Goal: Task Accomplishment & Management: Use online tool/utility

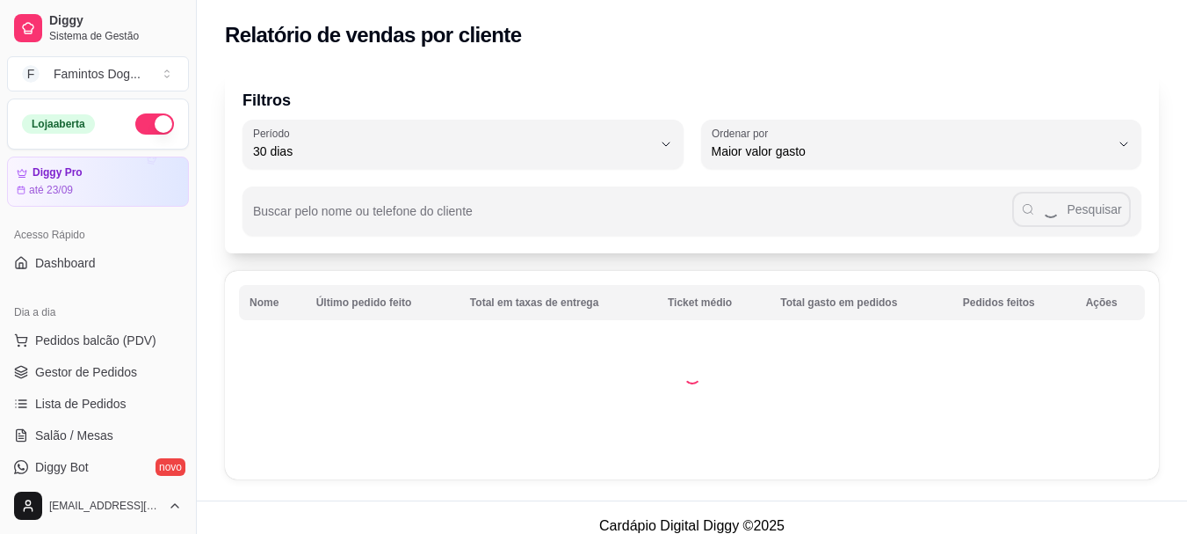
select select "30"
select select "HIGHEST_TOTAL_SPENT_WITH_ORDERS"
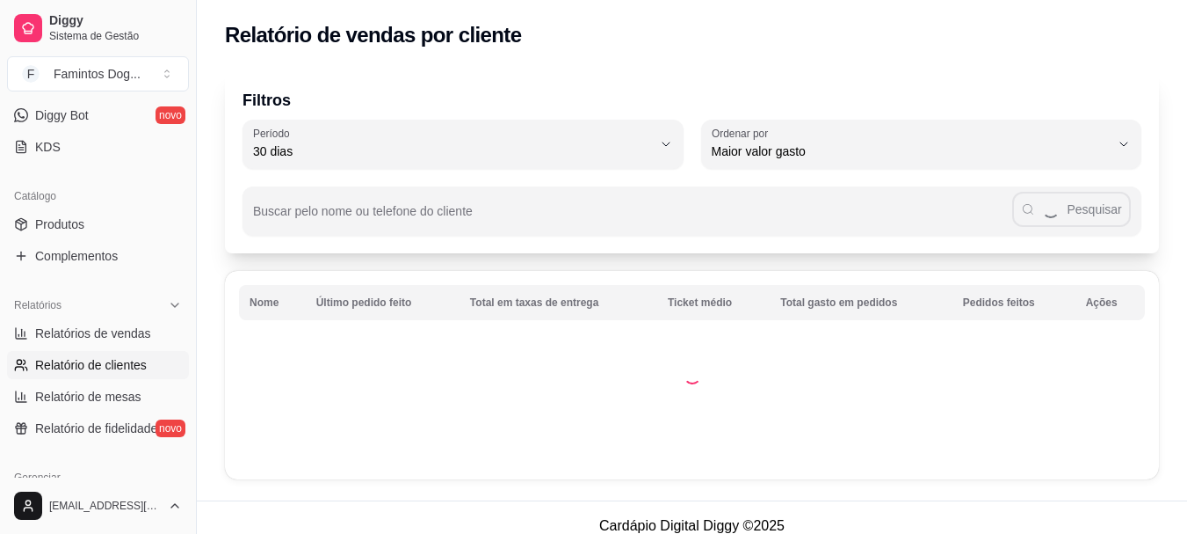
select select "ALL"
select select "0"
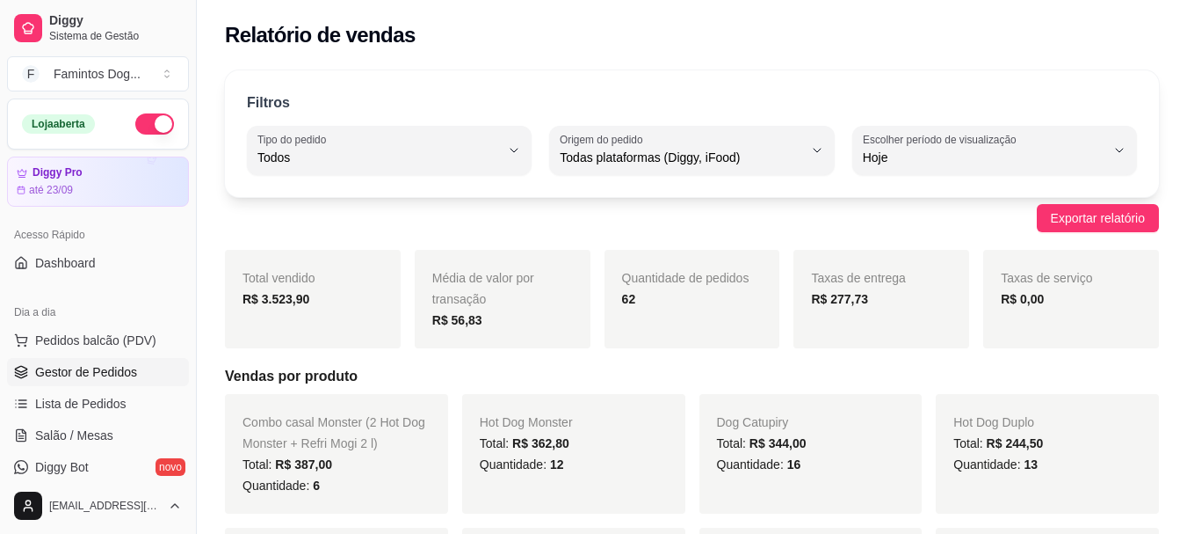
click at [110, 372] on span "Gestor de Pedidos" at bounding box center [86, 372] width 102 height 18
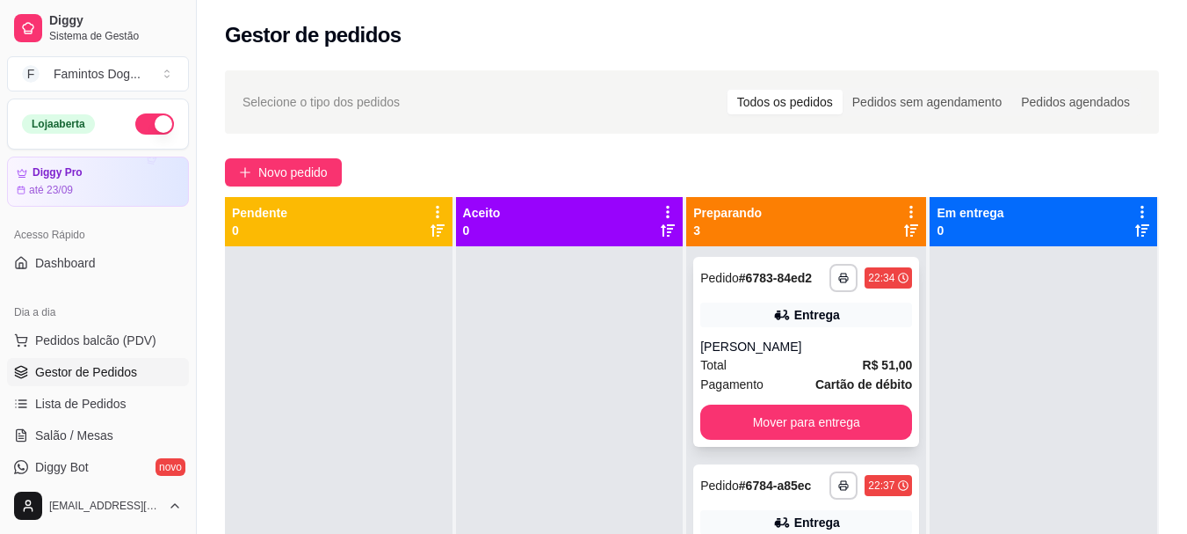
click at [796, 351] on div "**********" at bounding box center [806, 352] width 226 height 190
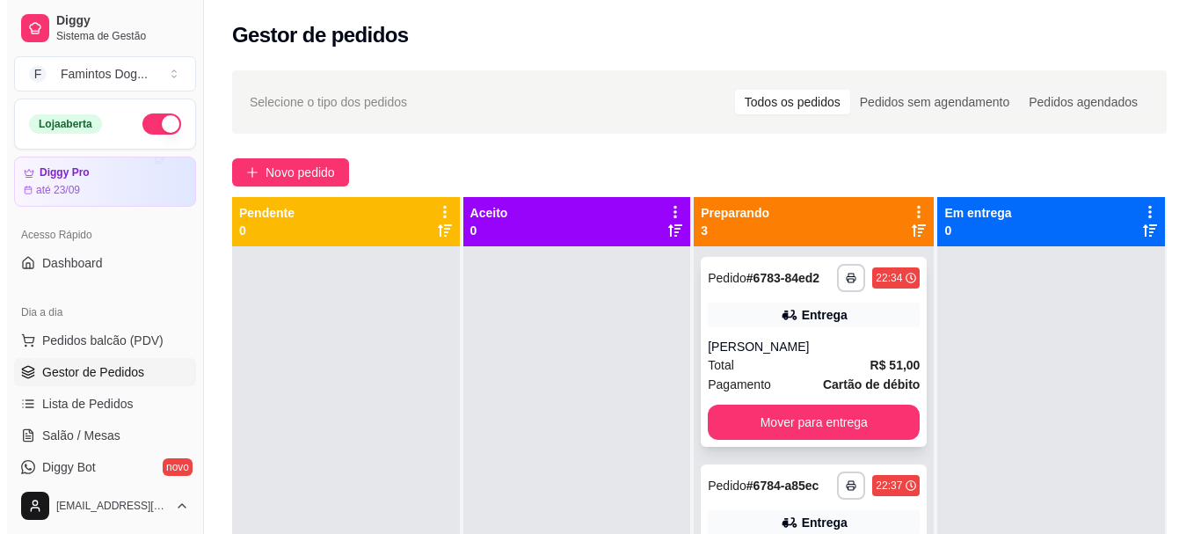
scroll to position [188, 0]
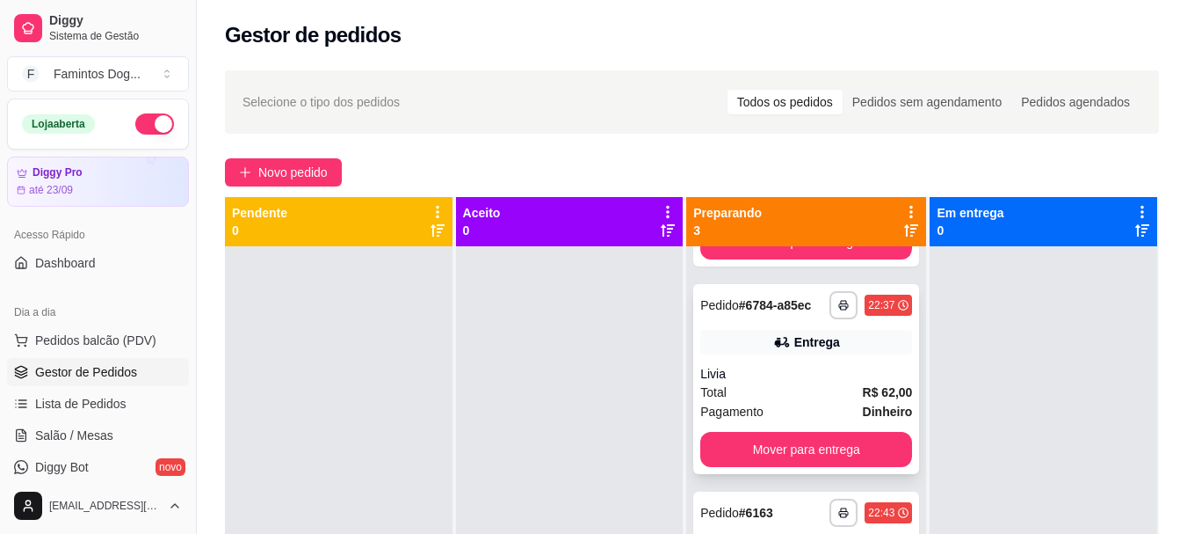
click at [804, 382] on div "Livia" at bounding box center [807, 374] width 212 height 18
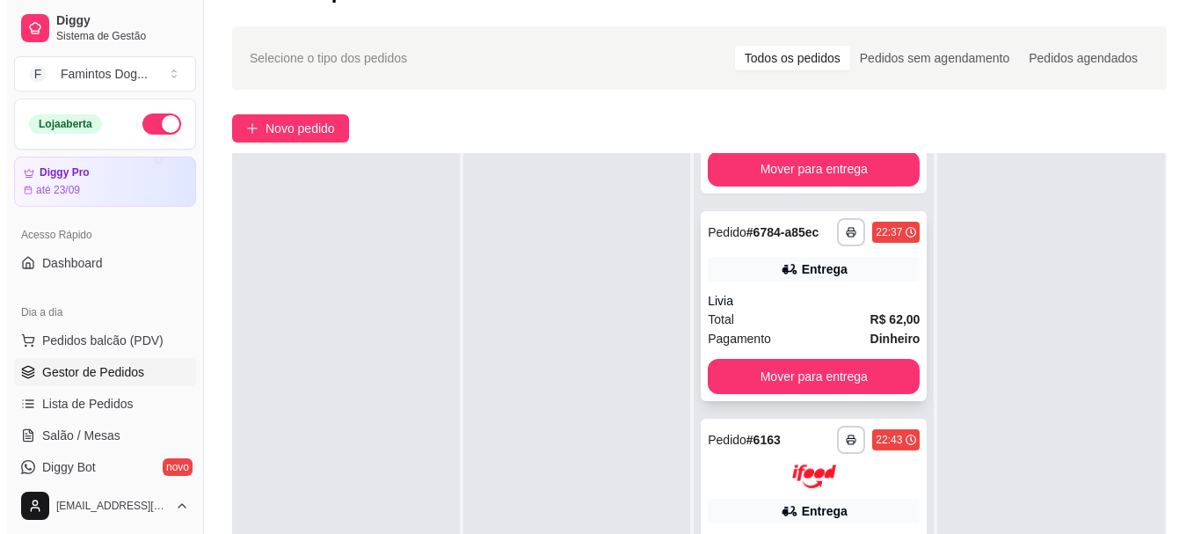
scroll to position [268, 0]
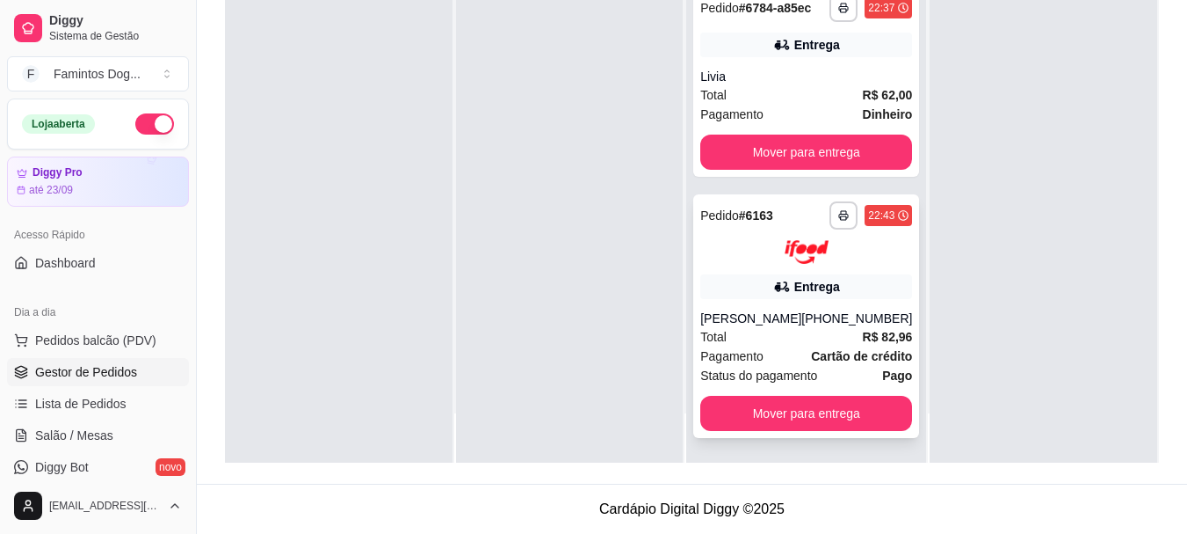
click at [752, 326] on div "[PERSON_NAME]" at bounding box center [751, 318] width 101 height 18
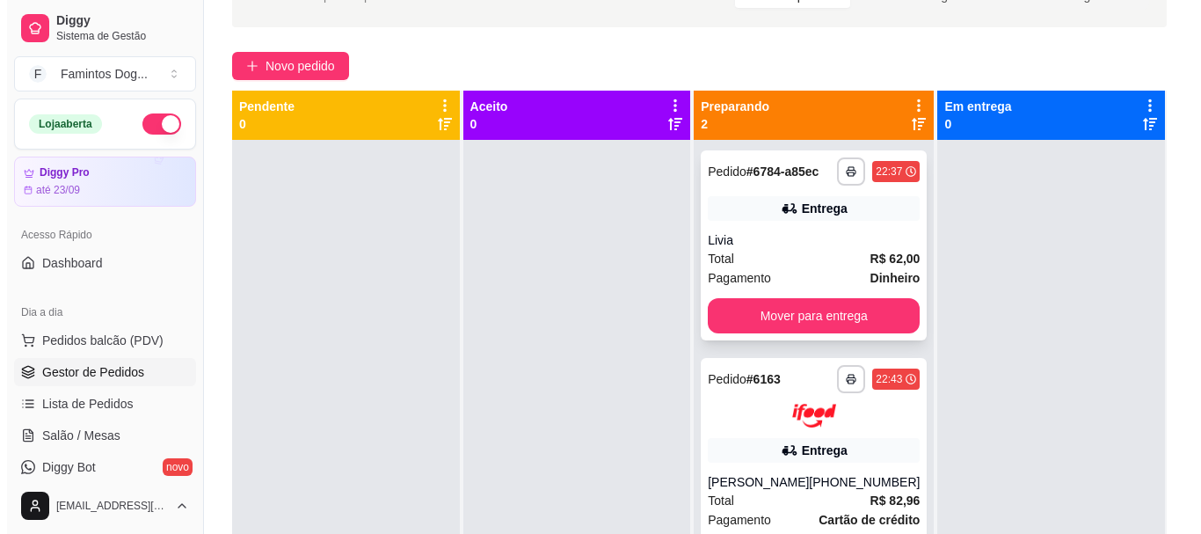
scroll to position [0, 0]
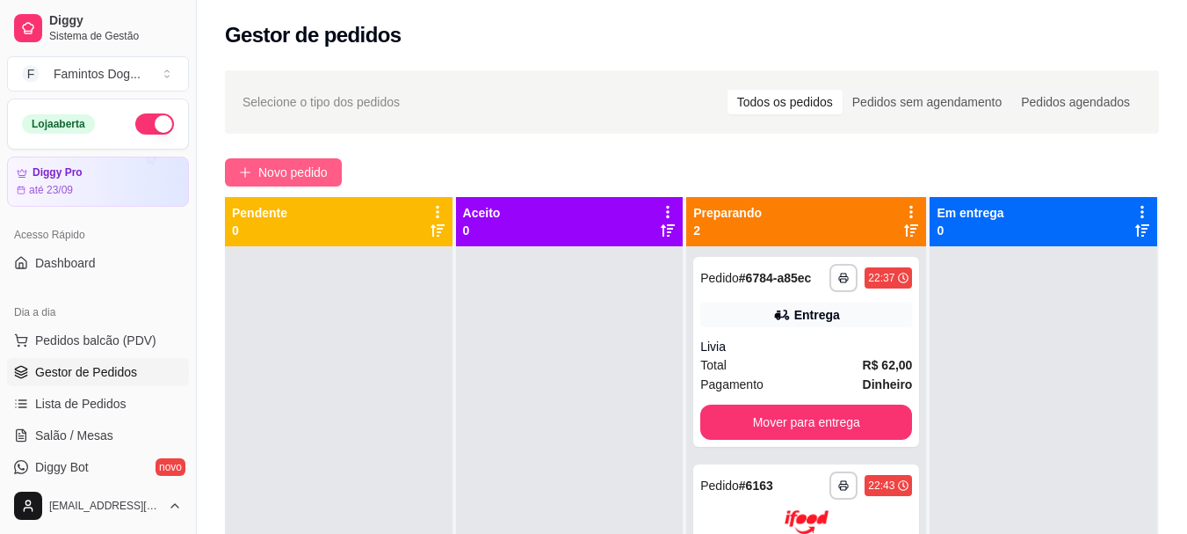
click at [304, 181] on button "Novo pedido" at bounding box center [283, 172] width 117 height 28
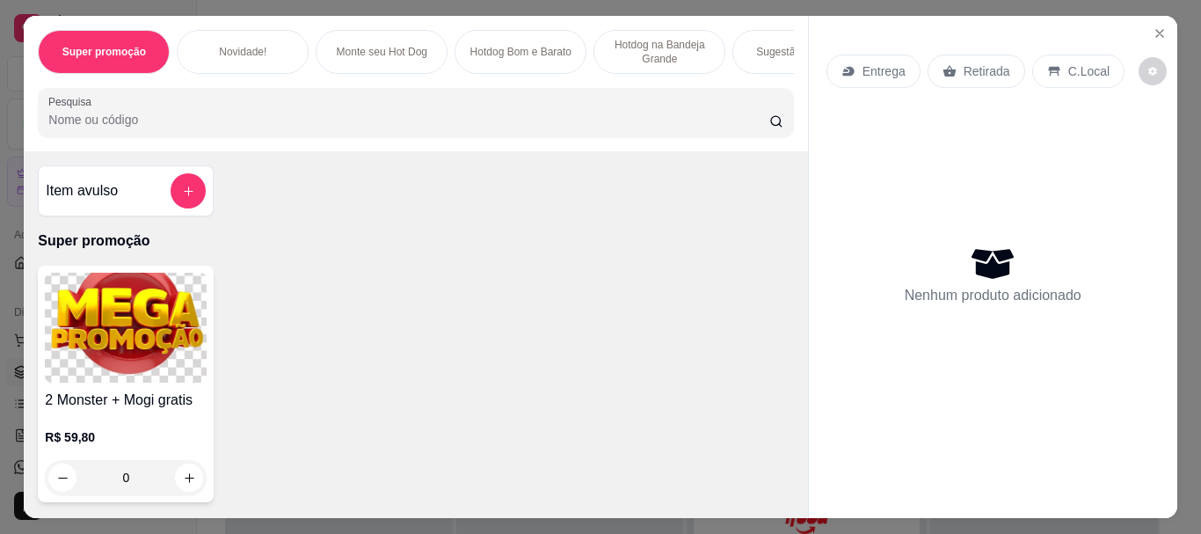
click at [681, 30] on div "Hotdog na Bandeja Grande" at bounding box center [659, 52] width 132 height 44
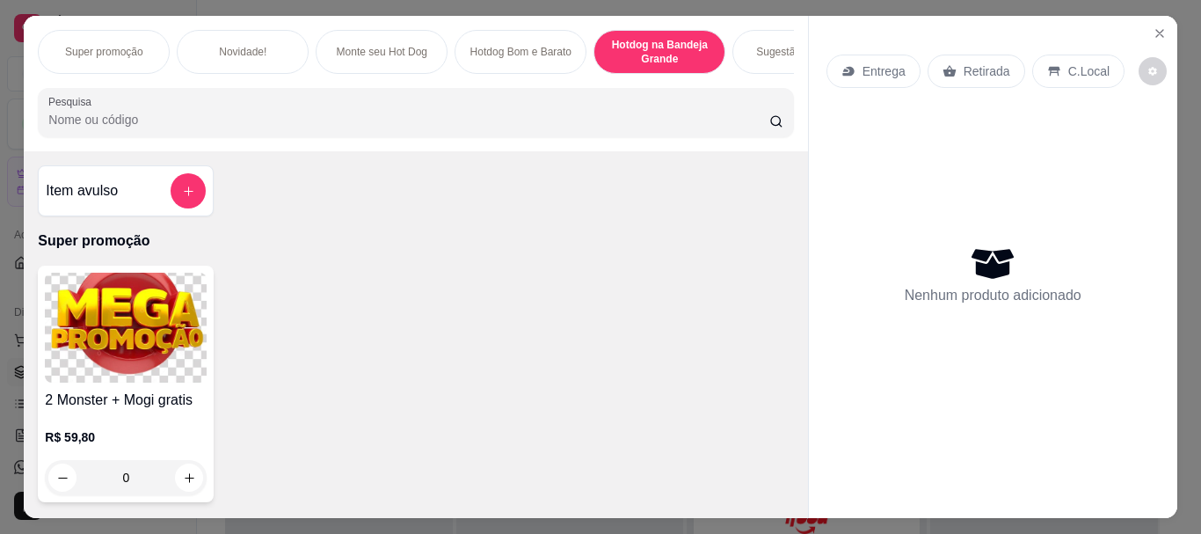
scroll to position [47, 0]
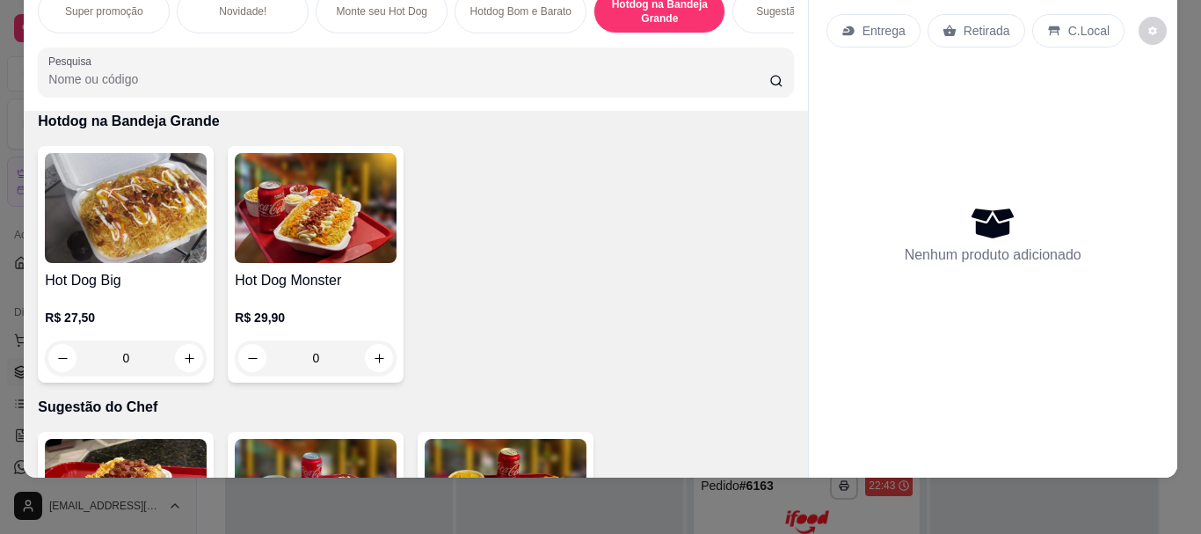
click at [321, 261] on div "Hot Dog Monster R$ 29,90 0" at bounding box center [316, 264] width 176 height 236
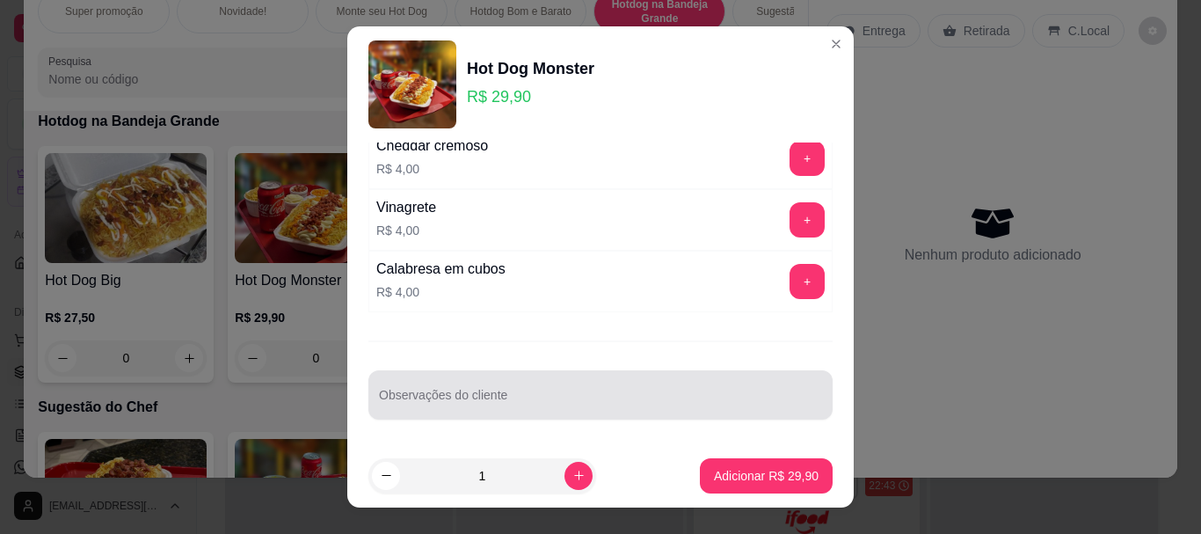
scroll to position [30, 0]
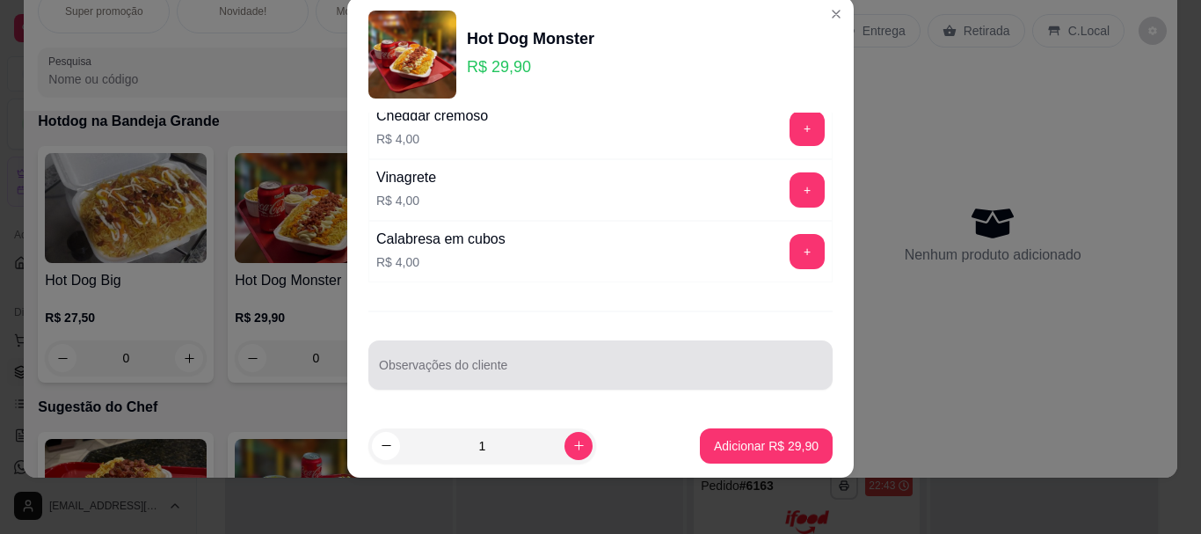
click at [535, 354] on div at bounding box center [600, 364] width 443 height 35
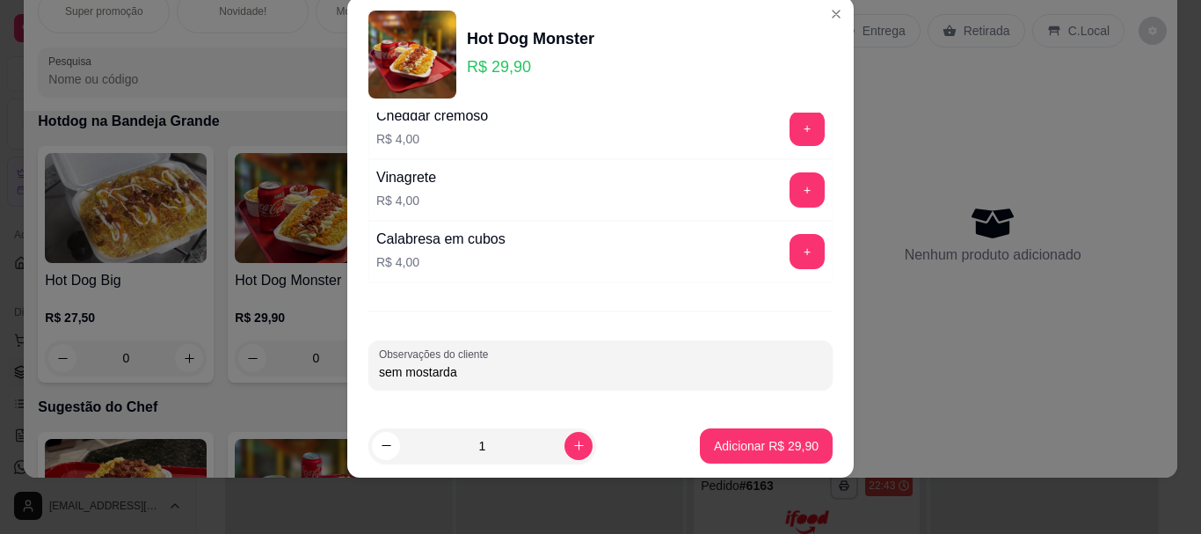
type input "sem mostarda"
drag, startPoint x: 752, startPoint y: 426, endPoint x: 751, endPoint y: 439, distance: 12.3
click at [752, 430] on footer "1 Adicionar R$ 29,90" at bounding box center [600, 445] width 506 height 63
click at [748, 446] on p "Adicionar R$ 29,90" at bounding box center [766, 446] width 105 height 18
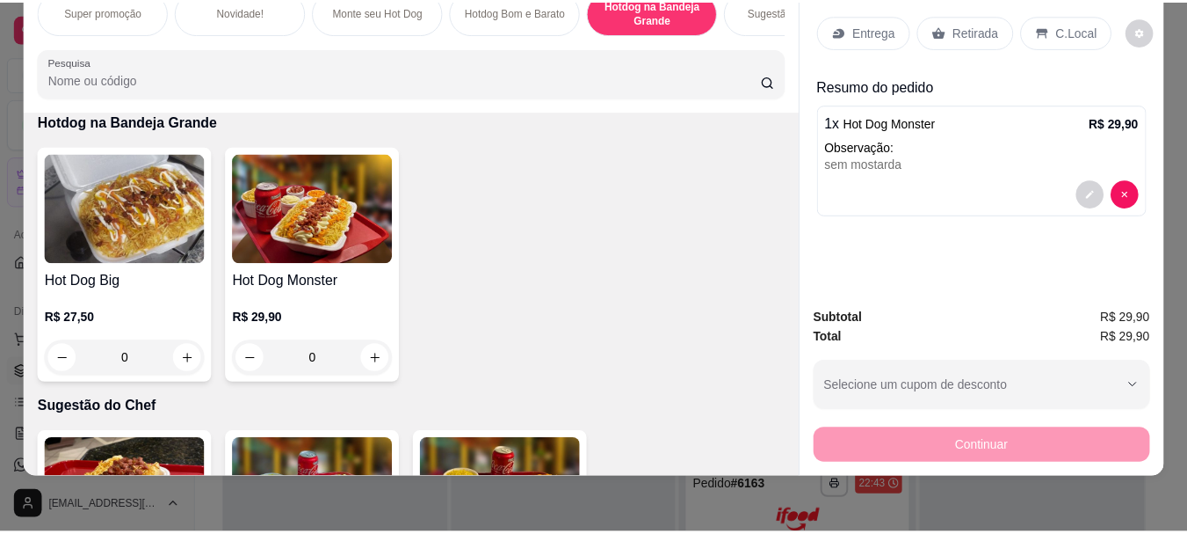
scroll to position [1008, 0]
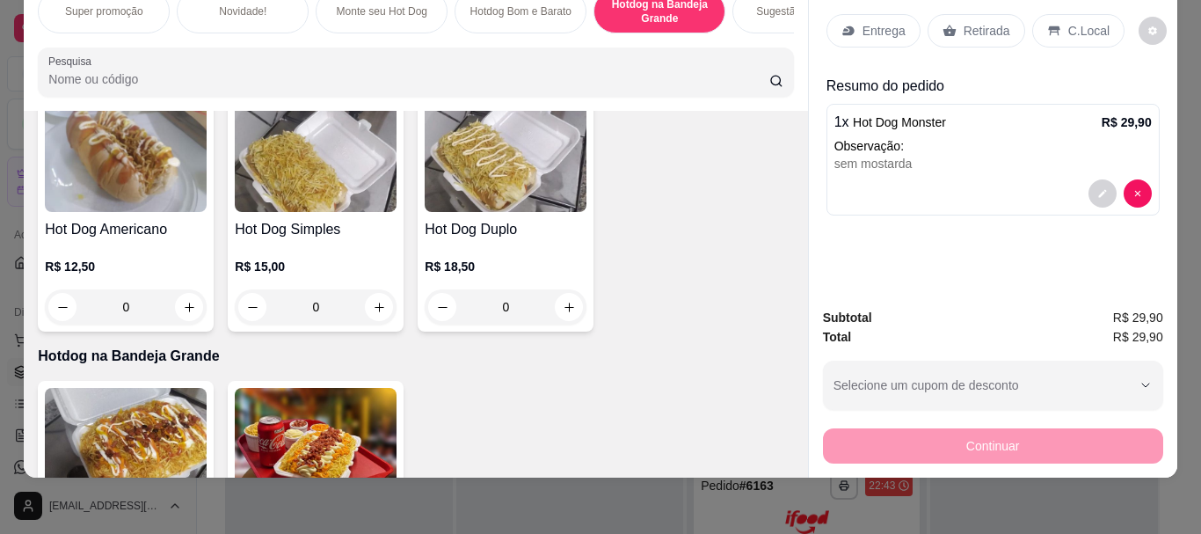
click at [497, 217] on div "Hot Dog Duplo R$ 18,50 0" at bounding box center [506, 213] width 176 height 236
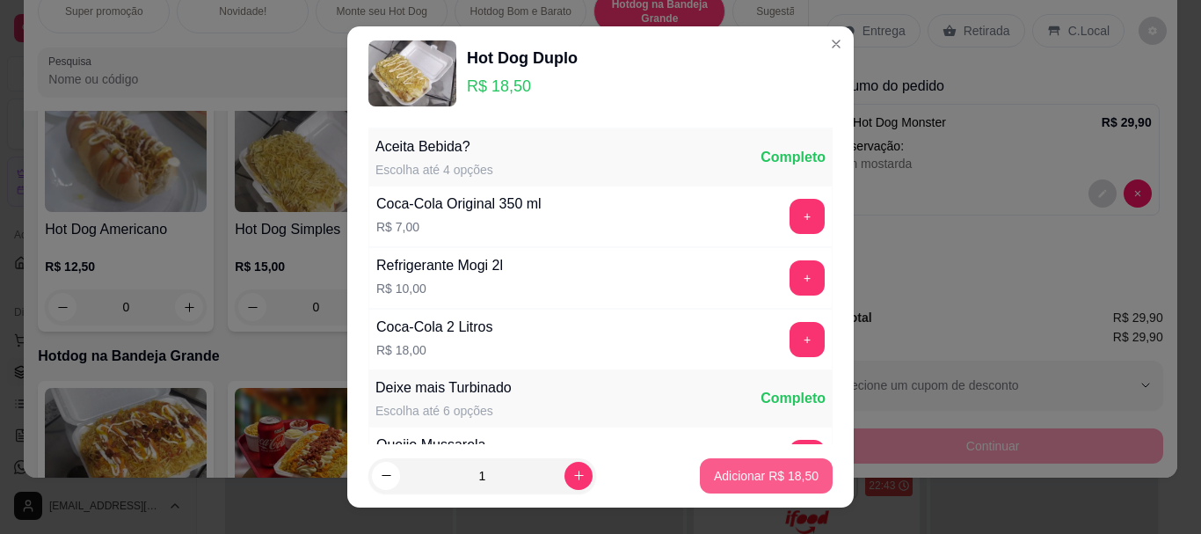
click at [741, 471] on p "Adicionar R$ 18,50" at bounding box center [766, 476] width 105 height 18
type input "1"
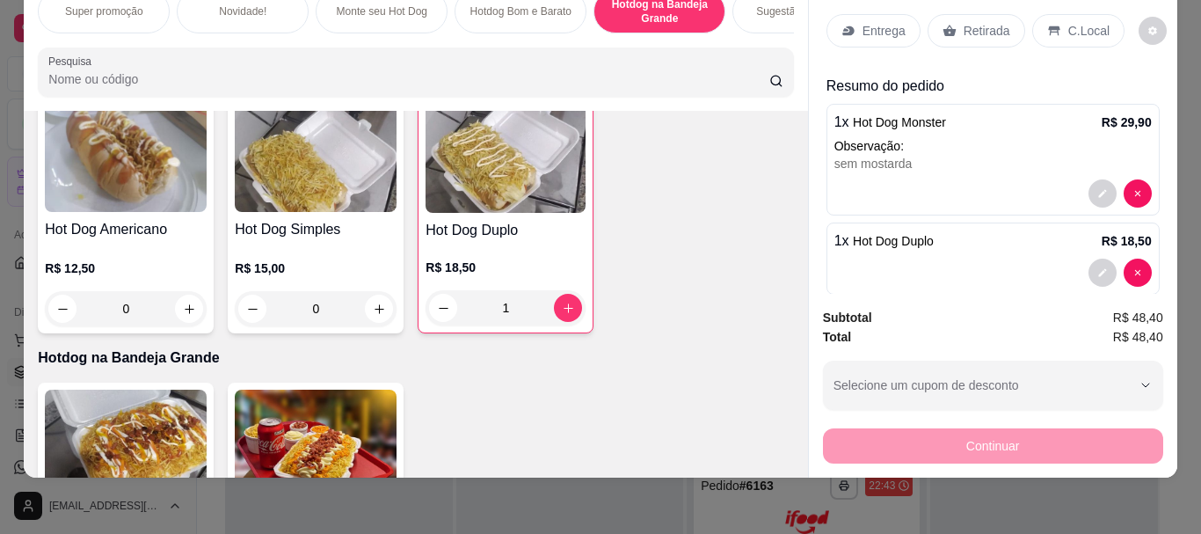
click at [977, 22] on p "Retirada" at bounding box center [986, 31] width 47 height 18
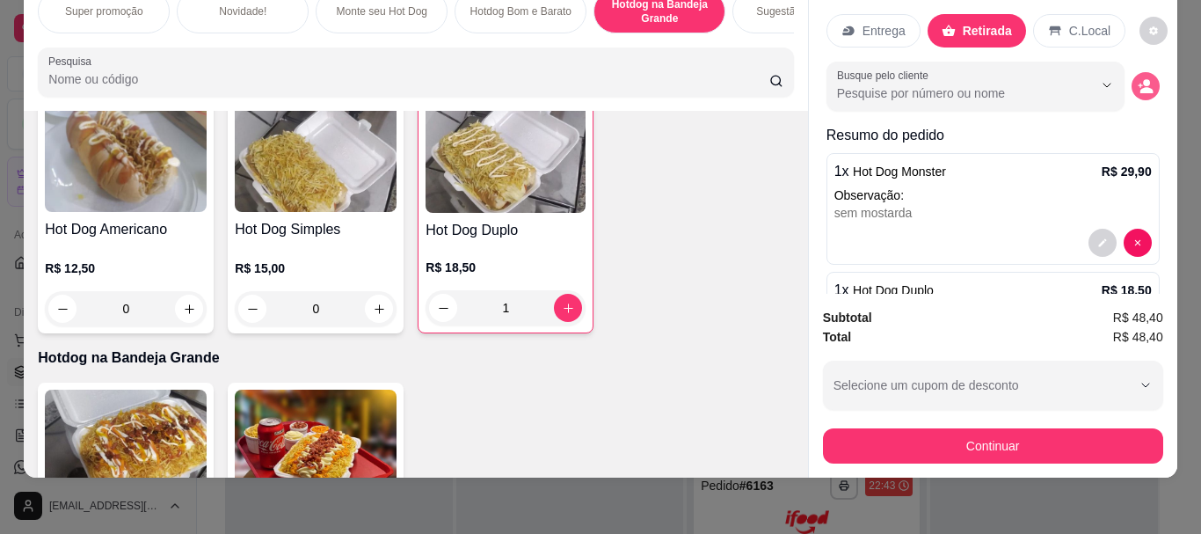
click at [1137, 78] on icon "decrease-product-quantity" at bounding box center [1145, 86] width 16 height 16
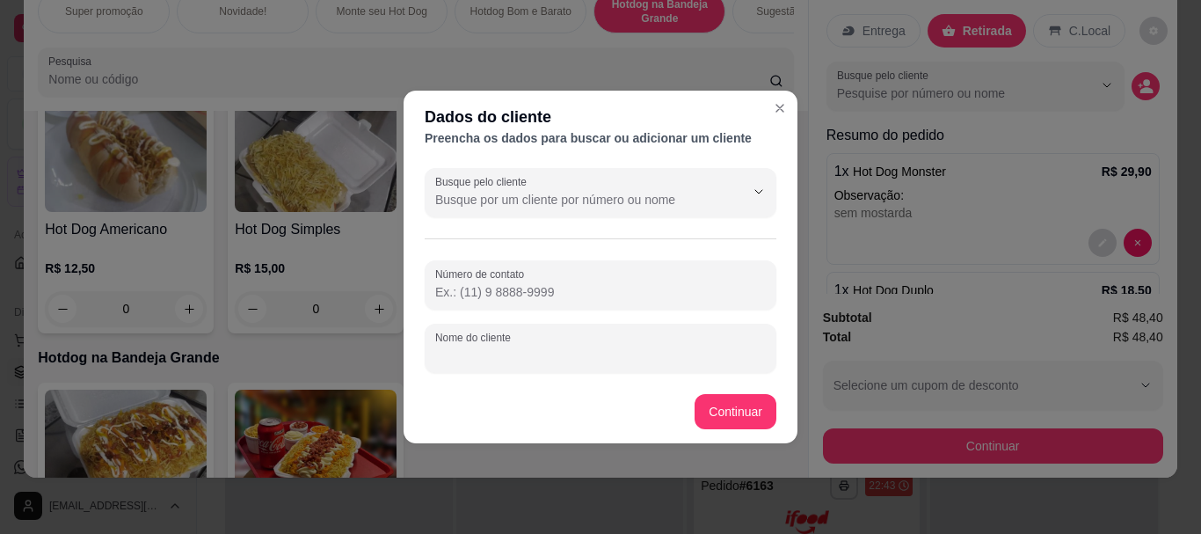
click at [608, 354] on input "Nome do cliente" at bounding box center [600, 355] width 330 height 18
type input "[PERSON_NAME]"
click at [731, 388] on footer "Continuar" at bounding box center [600, 411] width 394 height 63
drag, startPoint x: 731, startPoint y: 393, endPoint x: 731, endPoint y: 403, distance: 9.7
click at [731, 403] on footer "Continuar" at bounding box center [600, 411] width 394 height 63
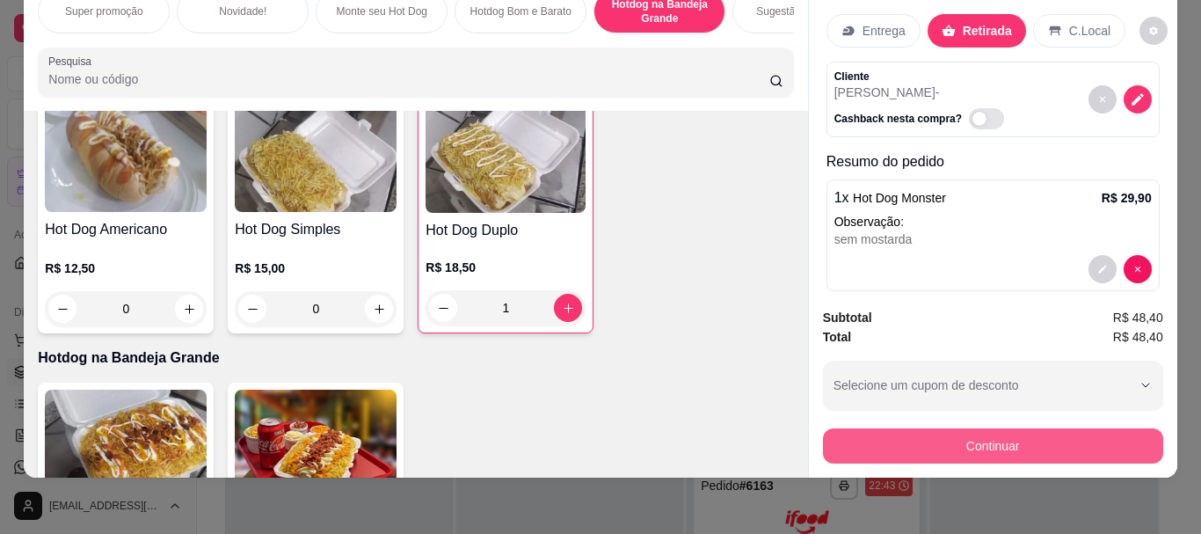
click at [893, 433] on button "Continuar" at bounding box center [993, 445] width 340 height 35
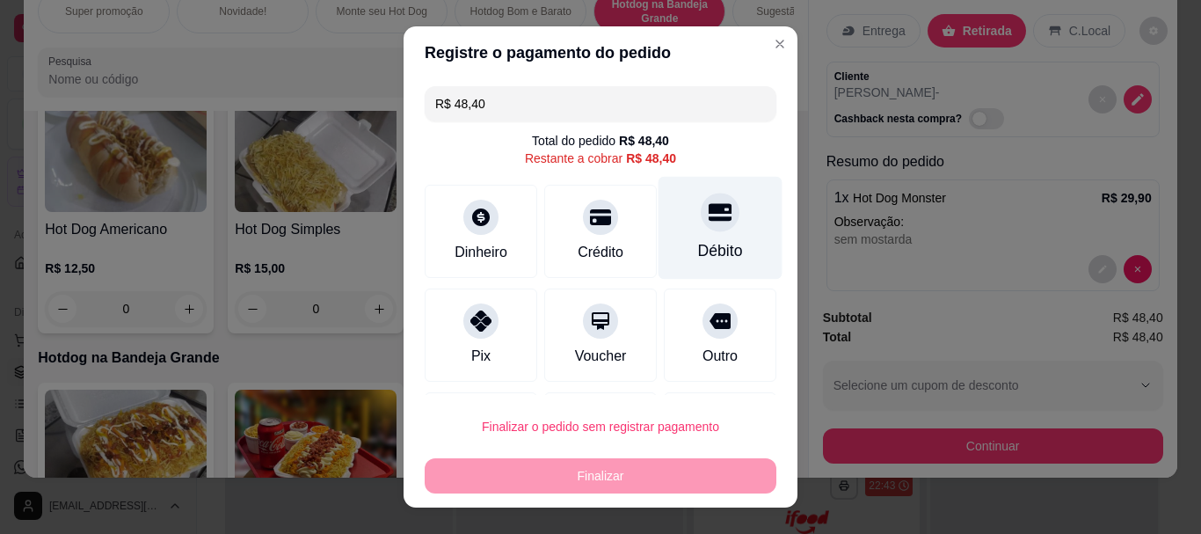
click at [679, 231] on div "Débito" at bounding box center [720, 228] width 124 height 103
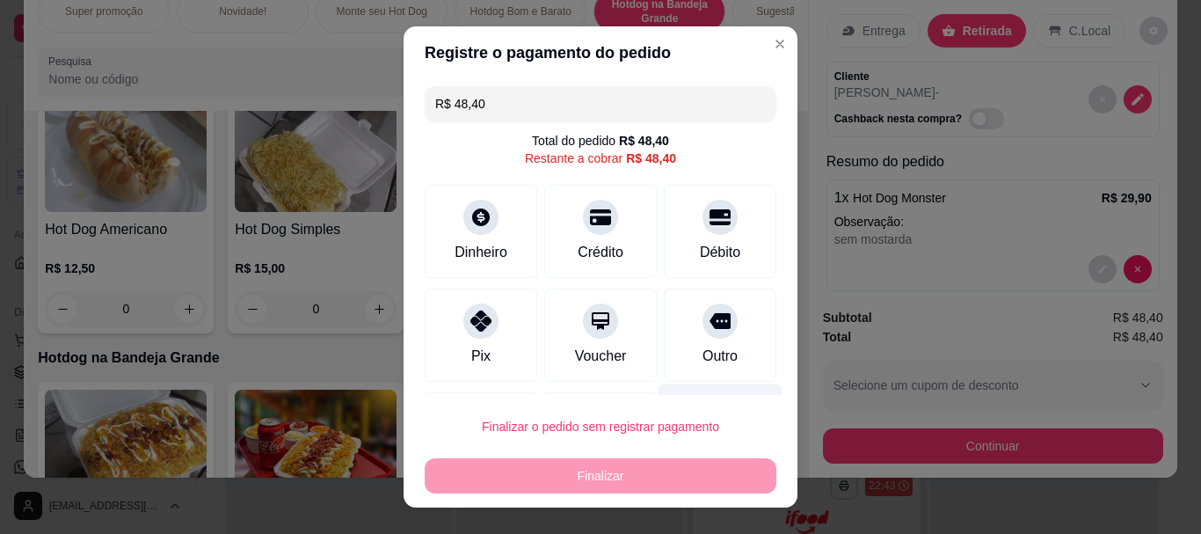
type input "R$ 0,00"
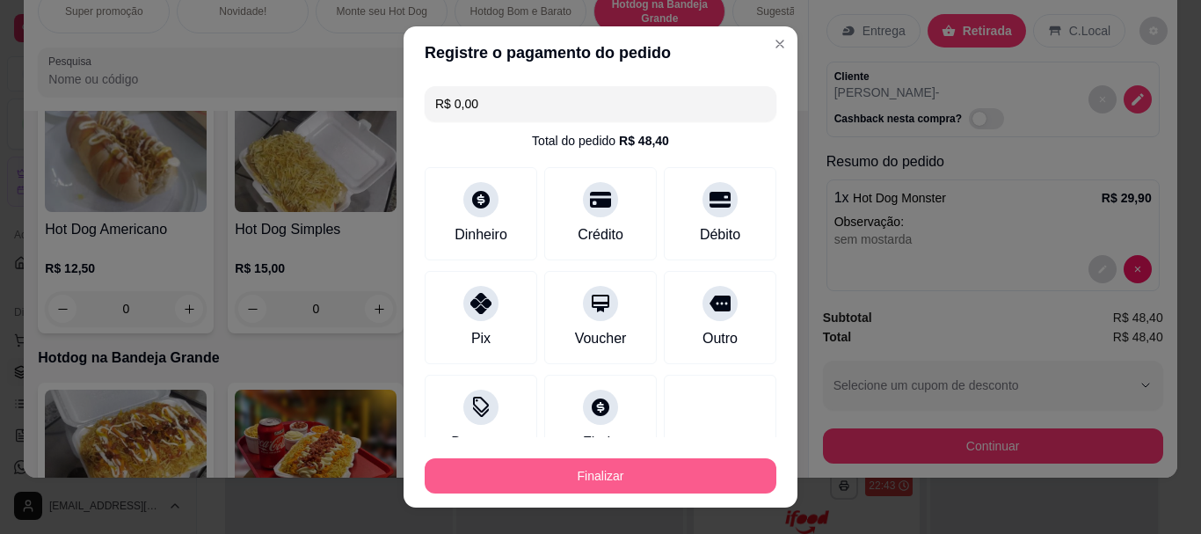
click at [664, 462] on button "Finalizar" at bounding box center [601, 475] width 352 height 35
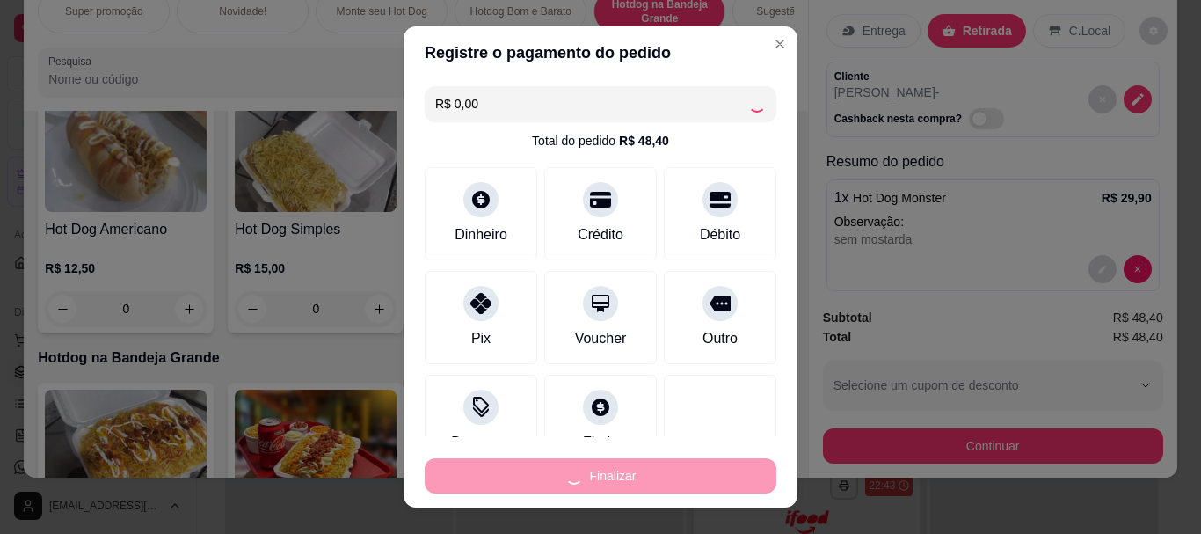
type input "0"
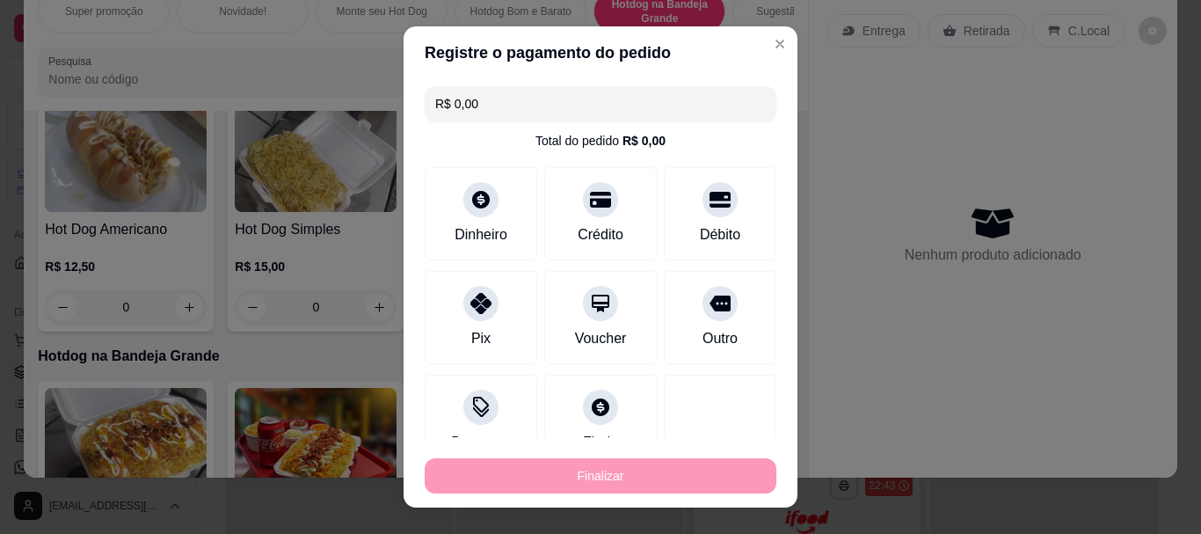
type input "-R$ 48,40"
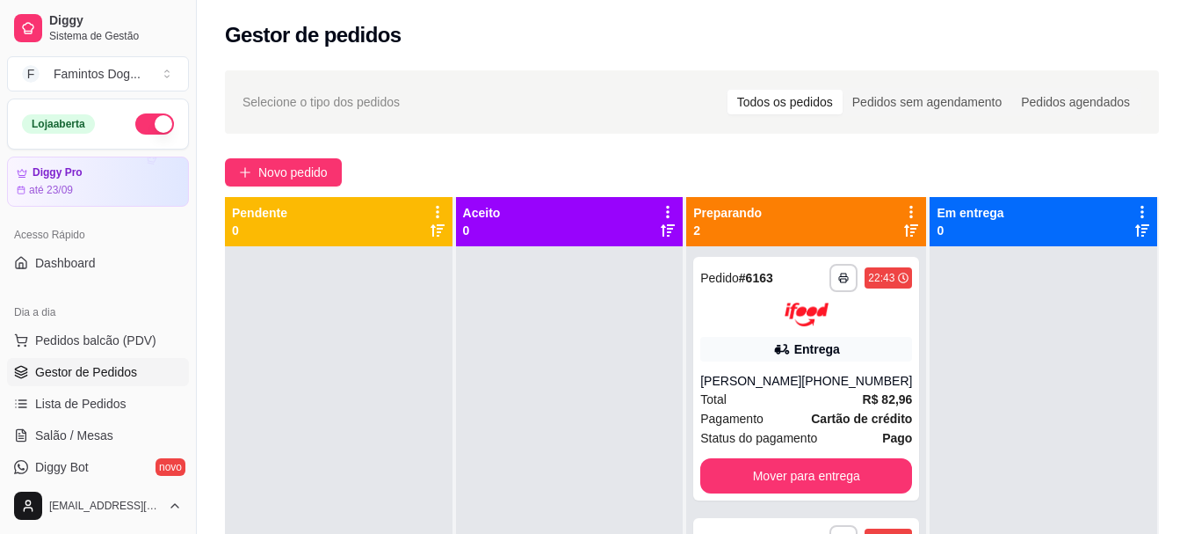
drag, startPoint x: 515, startPoint y: 393, endPoint x: 425, endPoint y: 34, distance: 369.9
click at [515, 389] on div at bounding box center [570, 513] width 228 height 534
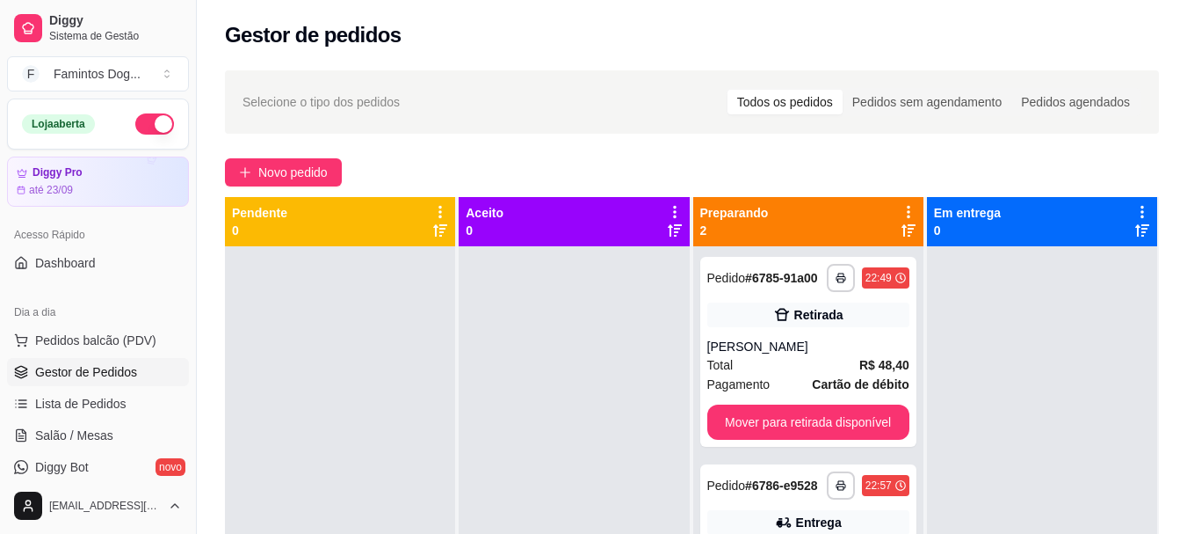
click at [470, 318] on div at bounding box center [574, 513] width 230 height 534
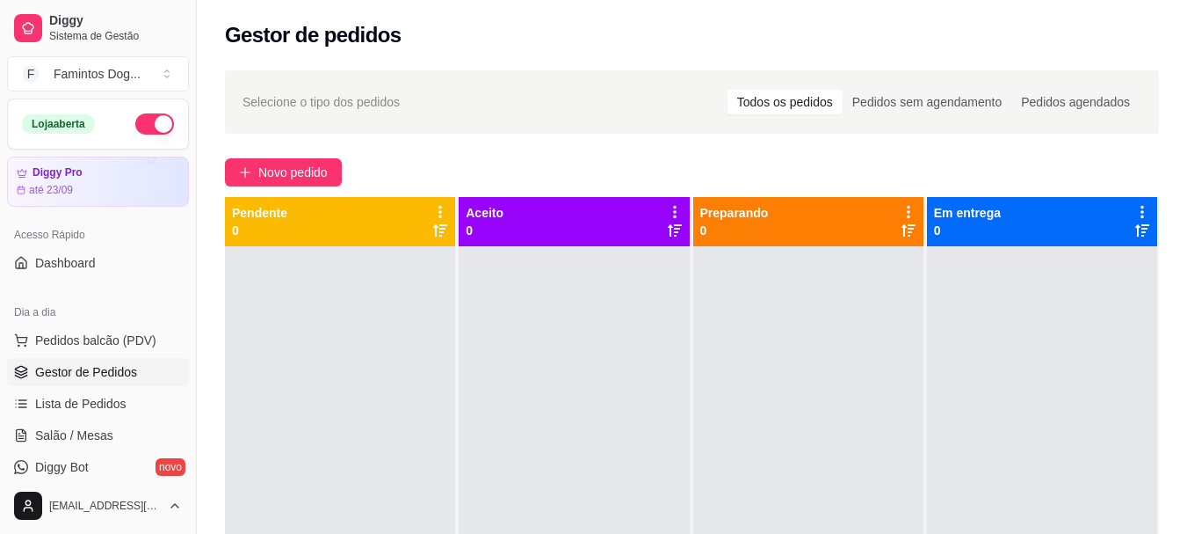
scroll to position [49, 0]
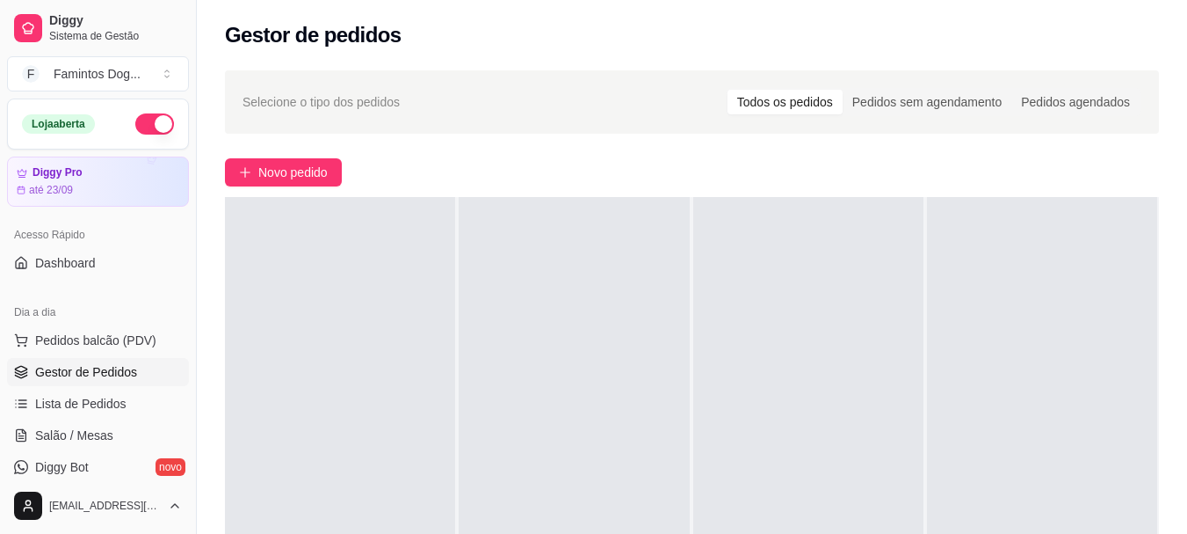
click at [612, 179] on div "Selecione o tipo dos pedidos Todos os pedidos Pedidos sem agendamento Pedidos a…" at bounding box center [692, 406] width 991 height 692
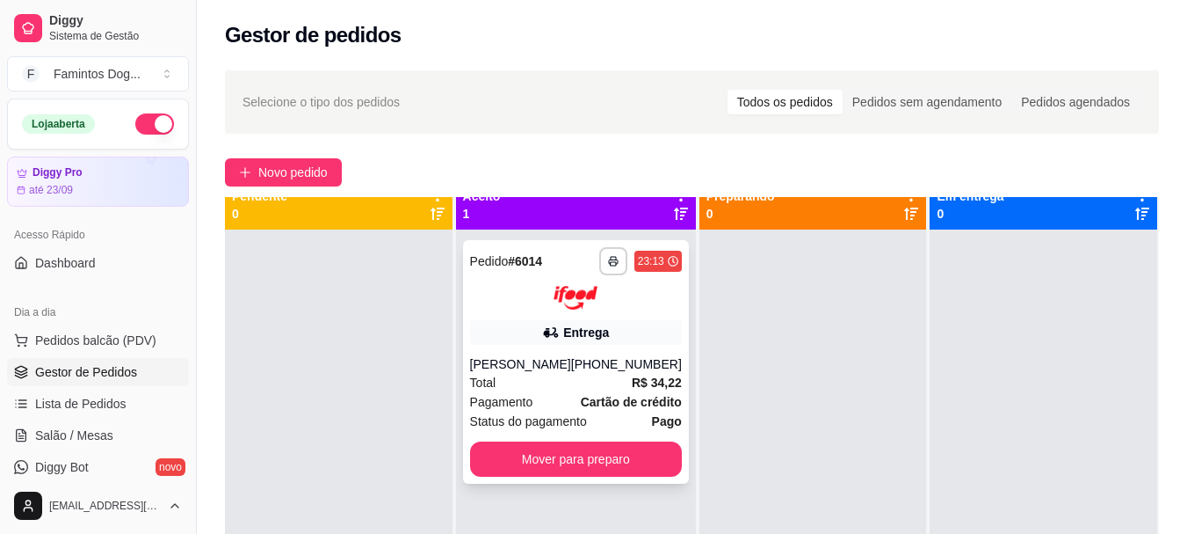
scroll to position [0, 0]
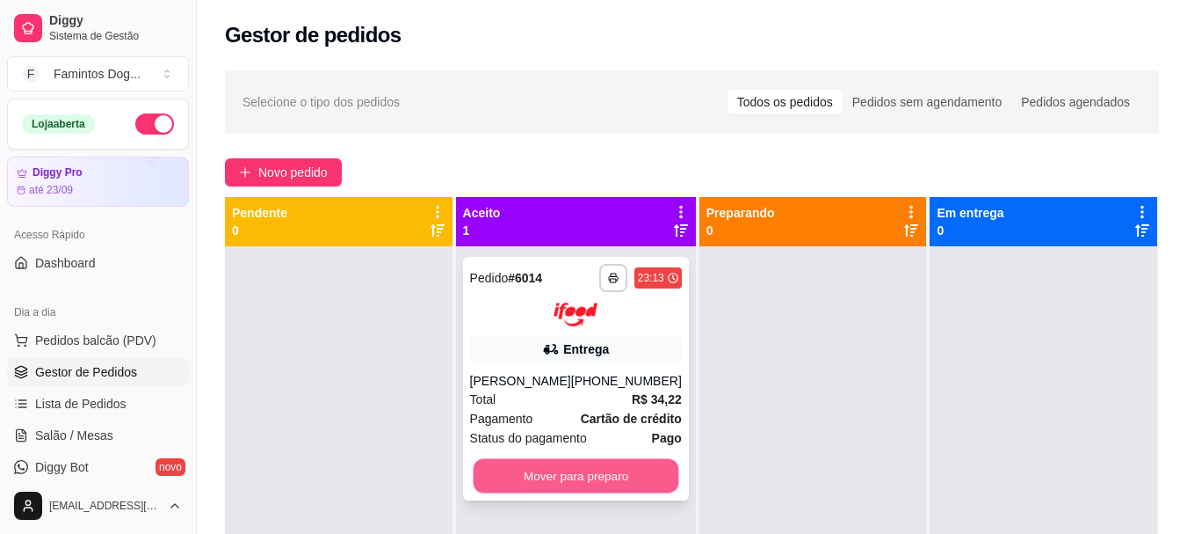
click at [649, 468] on button "Mover para preparo" at bounding box center [576, 475] width 206 height 34
